Goal: Download file/media

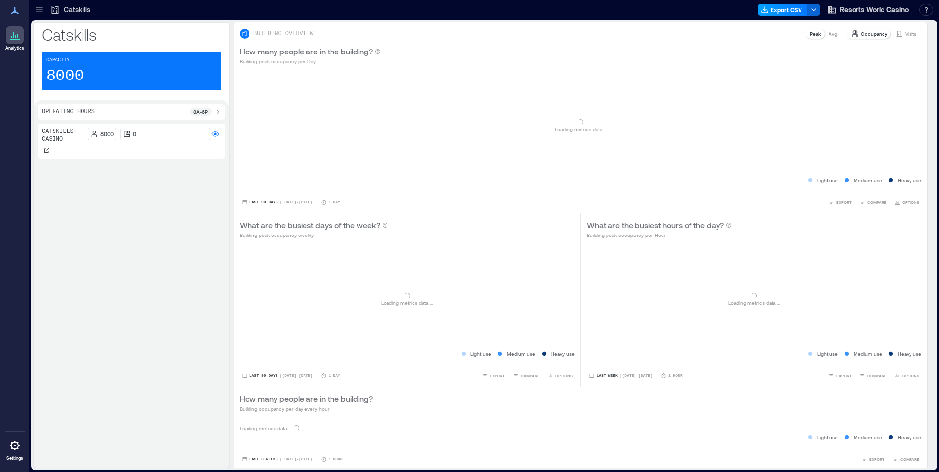
click at [767, 10] on icon "button" at bounding box center [765, 10] width 8 height 8
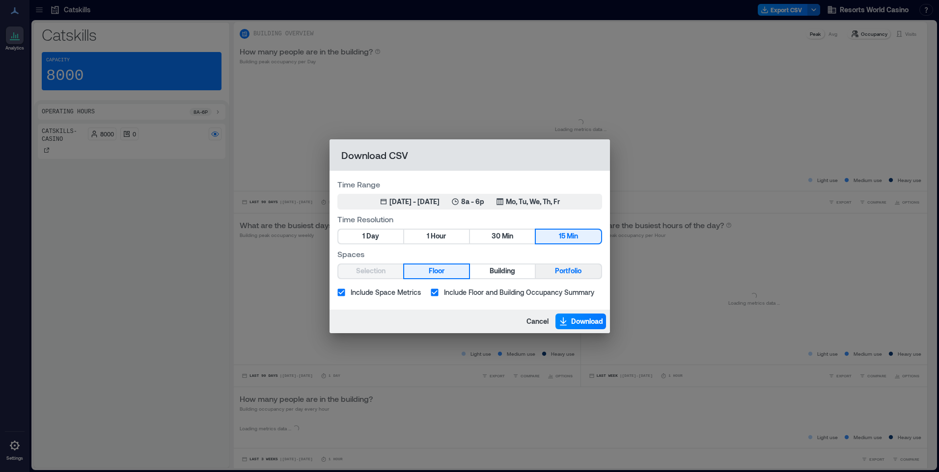
click at [558, 265] on span "Portfolio" at bounding box center [568, 271] width 27 height 12
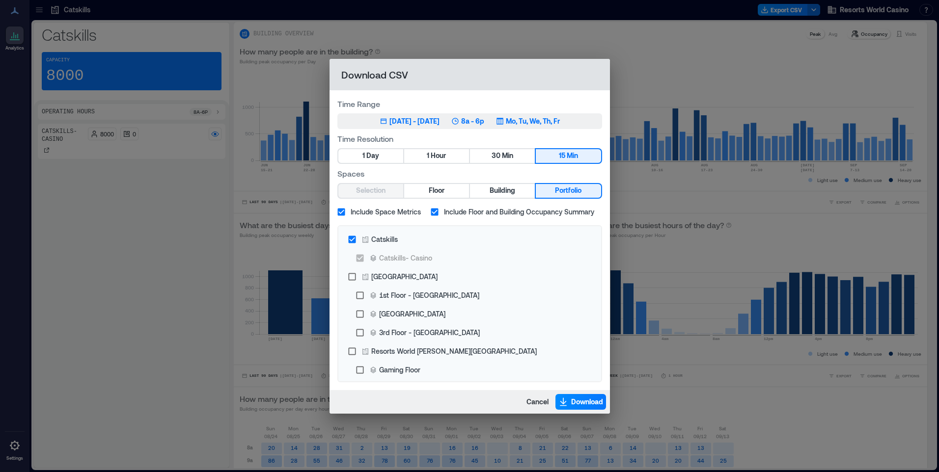
click at [528, 124] on p "Mo, Tu, We, Th, Fr" at bounding box center [533, 121] width 54 height 10
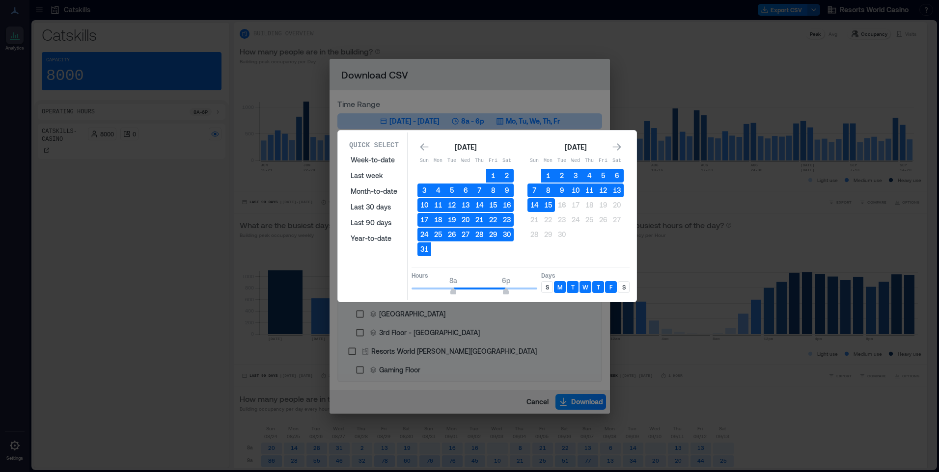
click at [551, 285] on div "S" at bounding box center [547, 287] width 12 height 12
click at [620, 285] on div "S" at bounding box center [624, 287] width 12 height 12
click at [549, 205] on button "15" at bounding box center [548, 205] width 14 height 14
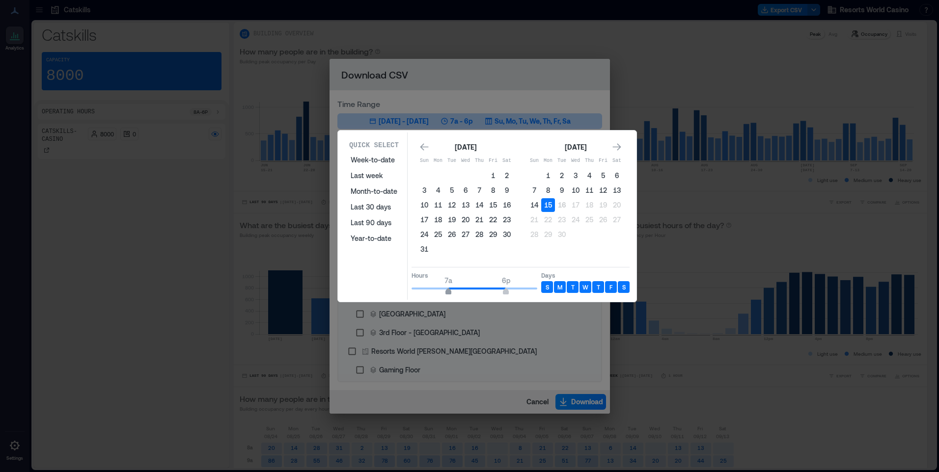
type input "*"
drag, startPoint x: 449, startPoint y: 291, endPoint x: 442, endPoint y: 293, distance: 6.7
click at [442, 293] on span "6a 6p" at bounding box center [475, 288] width 126 height 15
type input "**"
drag, startPoint x: 503, startPoint y: 293, endPoint x: 549, endPoint y: 291, distance: 46.2
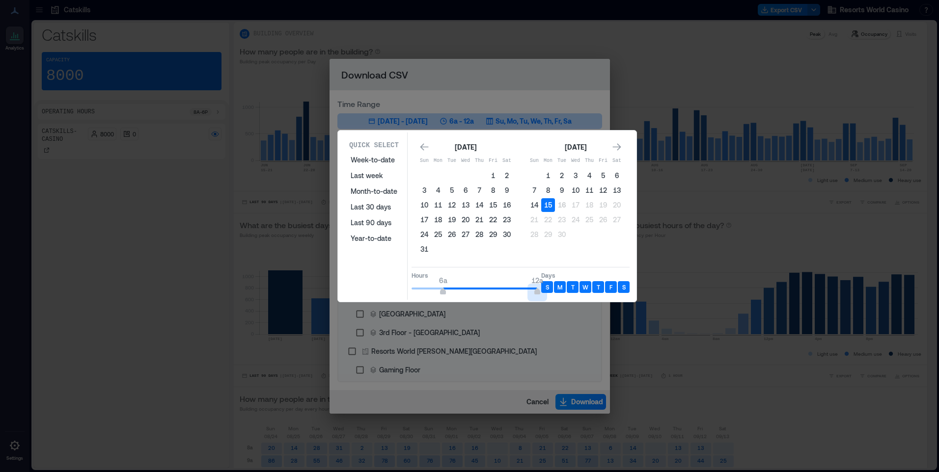
click at [549, 291] on div "Hours 6a 12a Days S M T W T F S" at bounding box center [521, 281] width 218 height 29
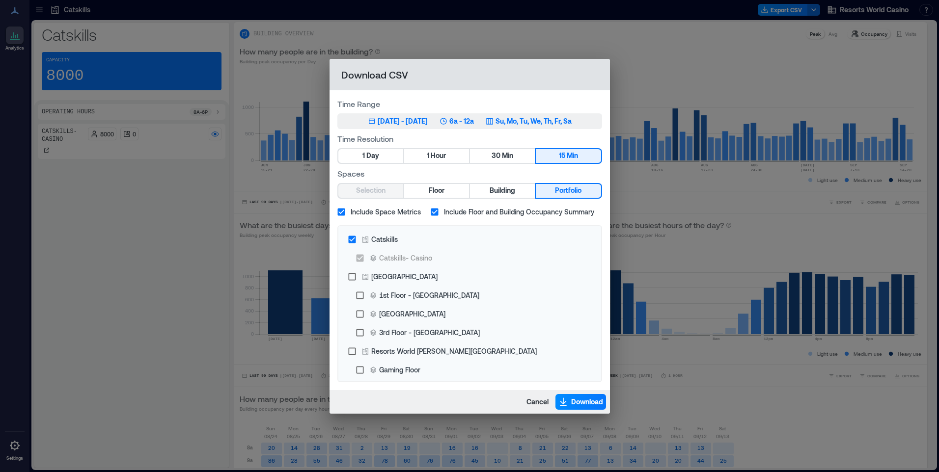
click at [570, 122] on p "Su, Mo, Tu, We, Th, Fr, Sa" at bounding box center [534, 121] width 76 height 10
click at [582, 407] on span "Download" at bounding box center [587, 402] width 32 height 10
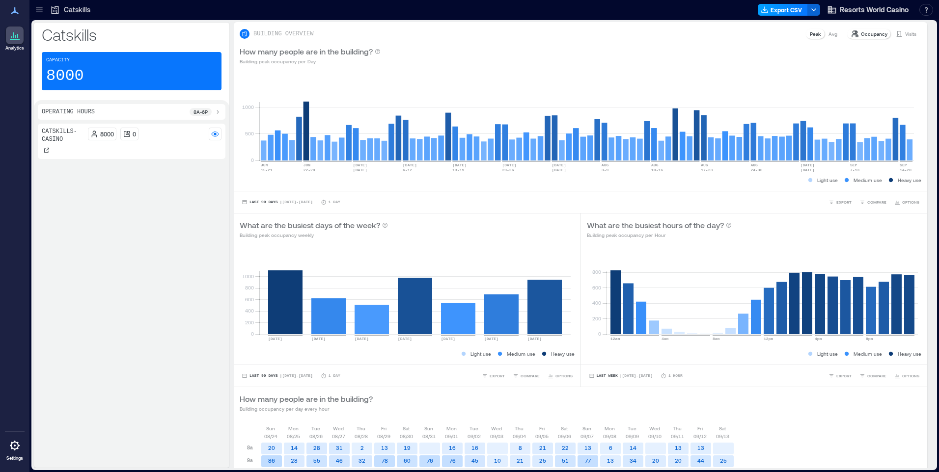
click at [789, 8] on button "Export CSV" at bounding box center [783, 10] width 50 height 12
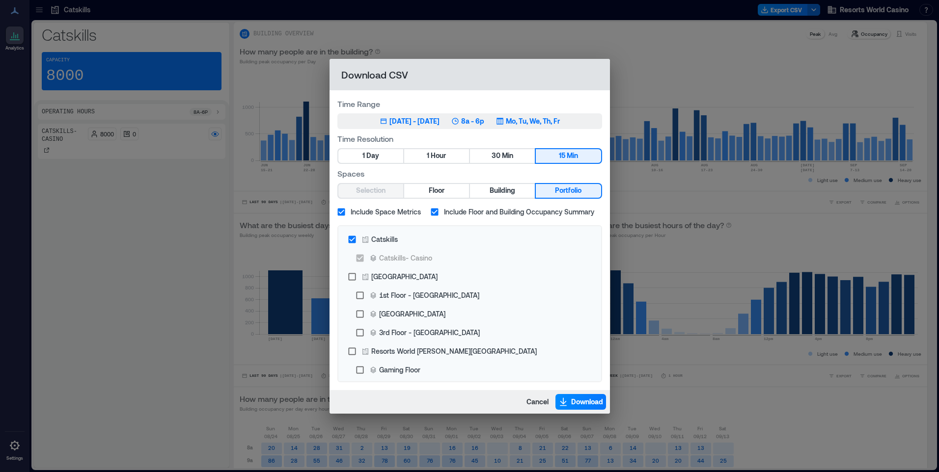
click at [546, 116] on p "Mo, Tu, We, Th, Fr" at bounding box center [533, 121] width 54 height 10
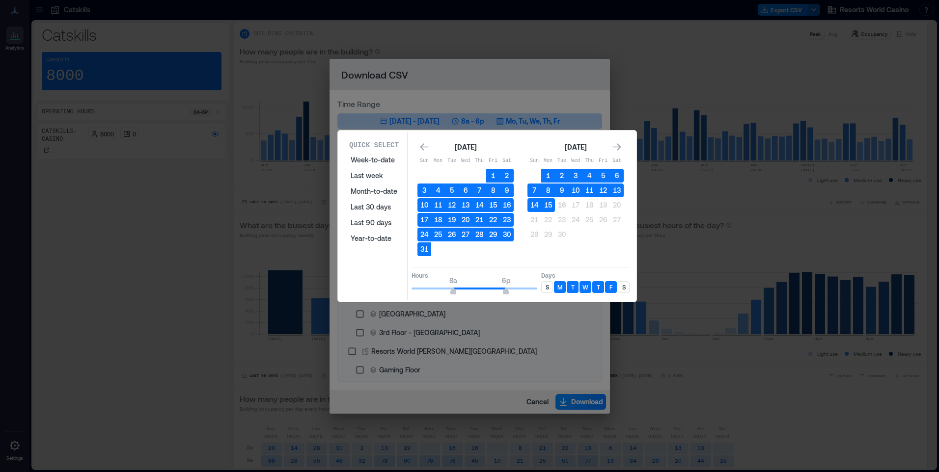
click at [550, 287] on div "S" at bounding box center [547, 287] width 12 height 12
click at [621, 287] on div "S" at bounding box center [624, 287] width 12 height 12
click at [552, 207] on button "15" at bounding box center [548, 205] width 14 height 14
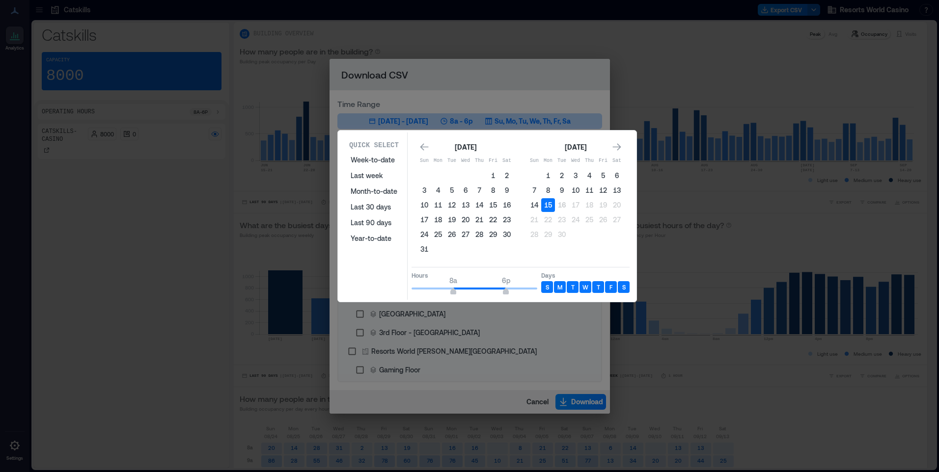
type input "*"
drag, startPoint x: 455, startPoint y: 292, endPoint x: 370, endPoint y: 292, distance: 85.0
click at [370, 292] on div "Quick Select Week-to-date Last week Month-to-date Last 30 days Last 90 days Yea…" at bounding box center [487, 216] width 293 height 167
type input "*"
drag, startPoint x: 504, startPoint y: 291, endPoint x: 441, endPoint y: 292, distance: 63.4
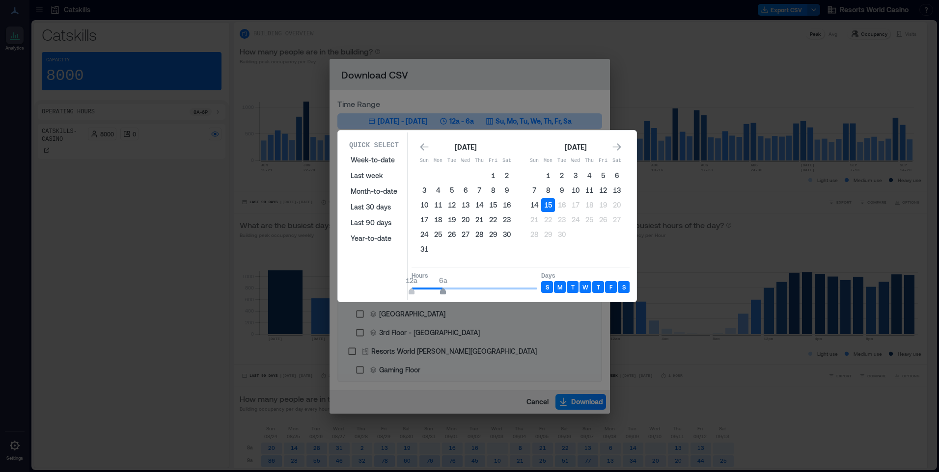
click at [441, 292] on span "6a" at bounding box center [443, 293] width 6 height 4
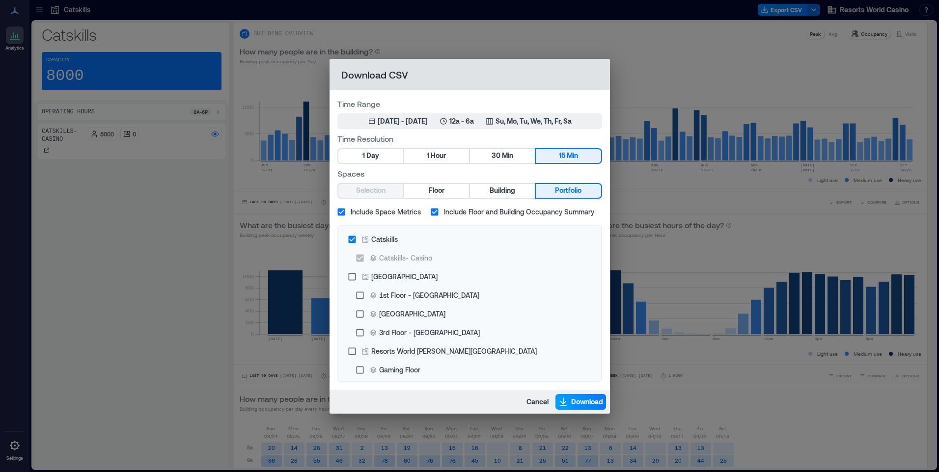
click at [575, 403] on span "Download" at bounding box center [587, 402] width 32 height 10
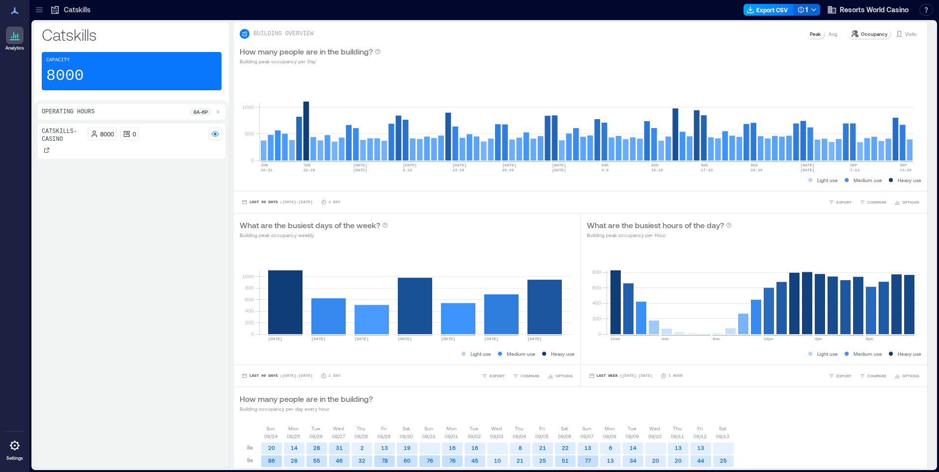
click at [762, 9] on button "Export CSV" at bounding box center [769, 10] width 50 height 12
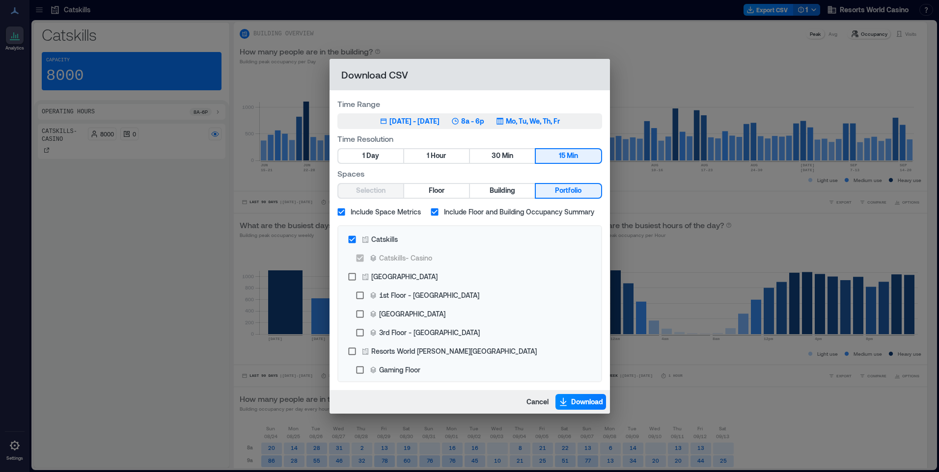
click at [560, 125] on p "Mo, Tu, We, Th, Fr" at bounding box center [533, 121] width 54 height 10
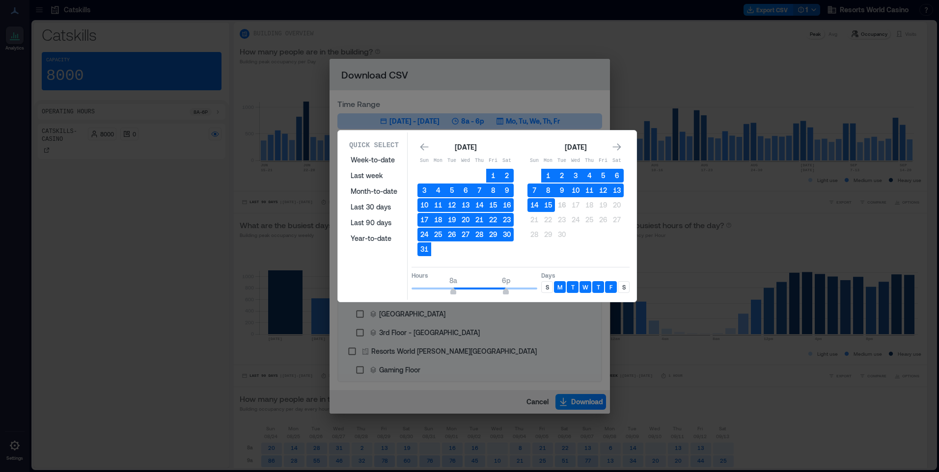
click at [548, 284] on p "S" at bounding box center [547, 287] width 3 height 8
click at [621, 285] on div "S" at bounding box center [624, 287] width 12 height 12
click at [550, 206] on button "15" at bounding box center [548, 205] width 14 height 14
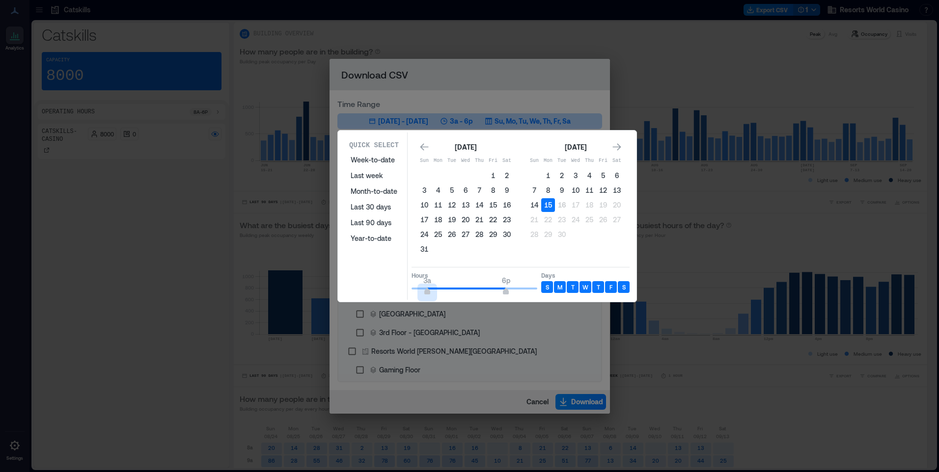
type input "*"
drag, startPoint x: 456, startPoint y: 289, endPoint x: 393, endPoint y: 291, distance: 62.4
click at [393, 291] on div "Quick Select Week-to-date Last week Month-to-date Last 30 days Last 90 days Yea…" at bounding box center [487, 216] width 293 height 167
type input "*"
drag, startPoint x: 505, startPoint y: 288, endPoint x: 442, endPoint y: 294, distance: 63.1
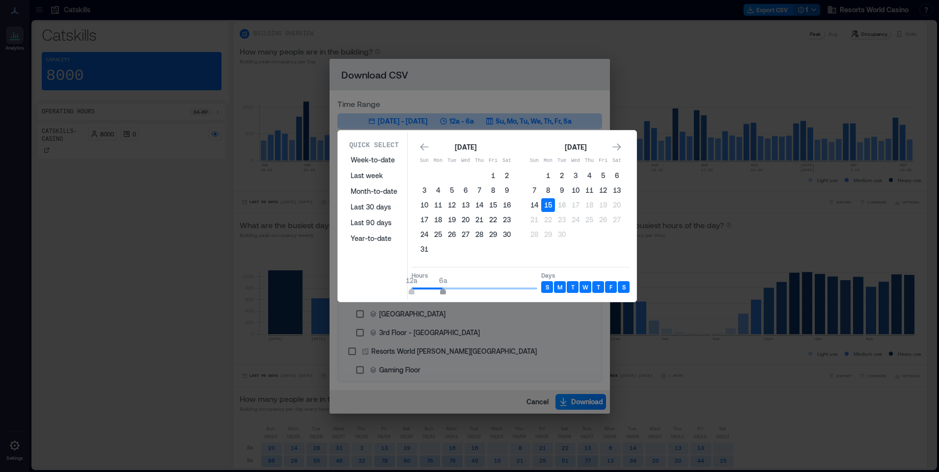
click at [442, 294] on span "6a" at bounding box center [443, 293] width 6 height 4
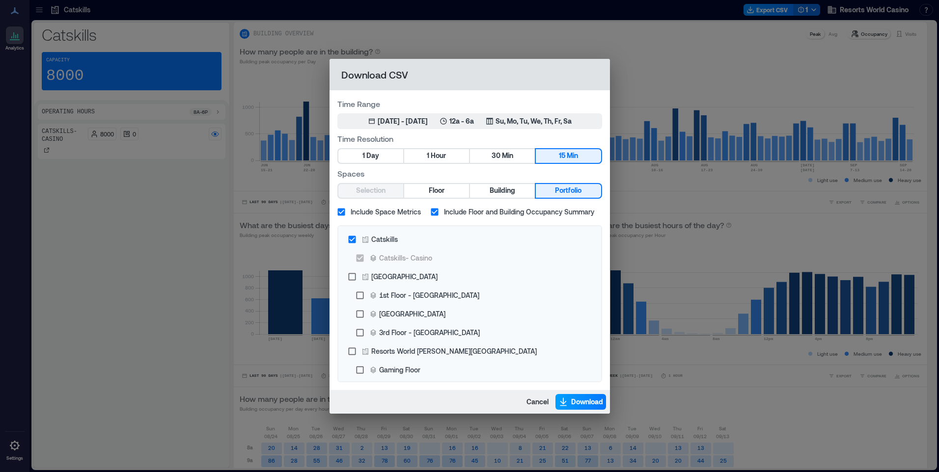
click at [572, 401] on span "Download" at bounding box center [587, 402] width 32 height 10
